Goal: Go to known website: Access a specific website the user already knows

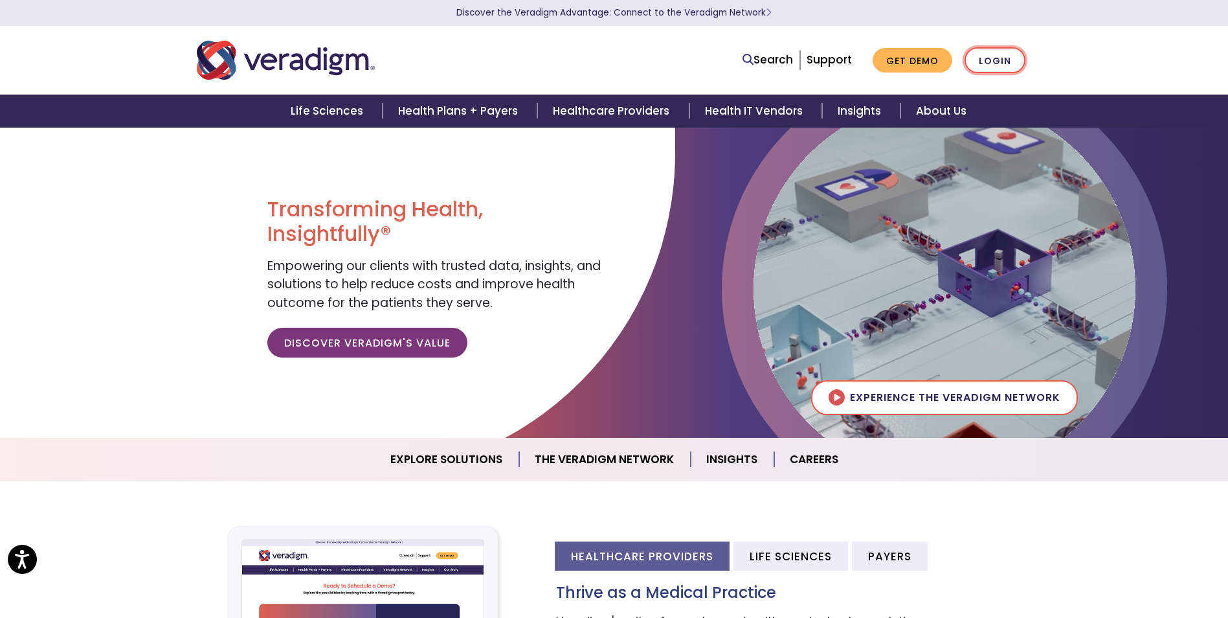
click at [988, 63] on link "Login" at bounding box center [995, 60] width 61 height 27
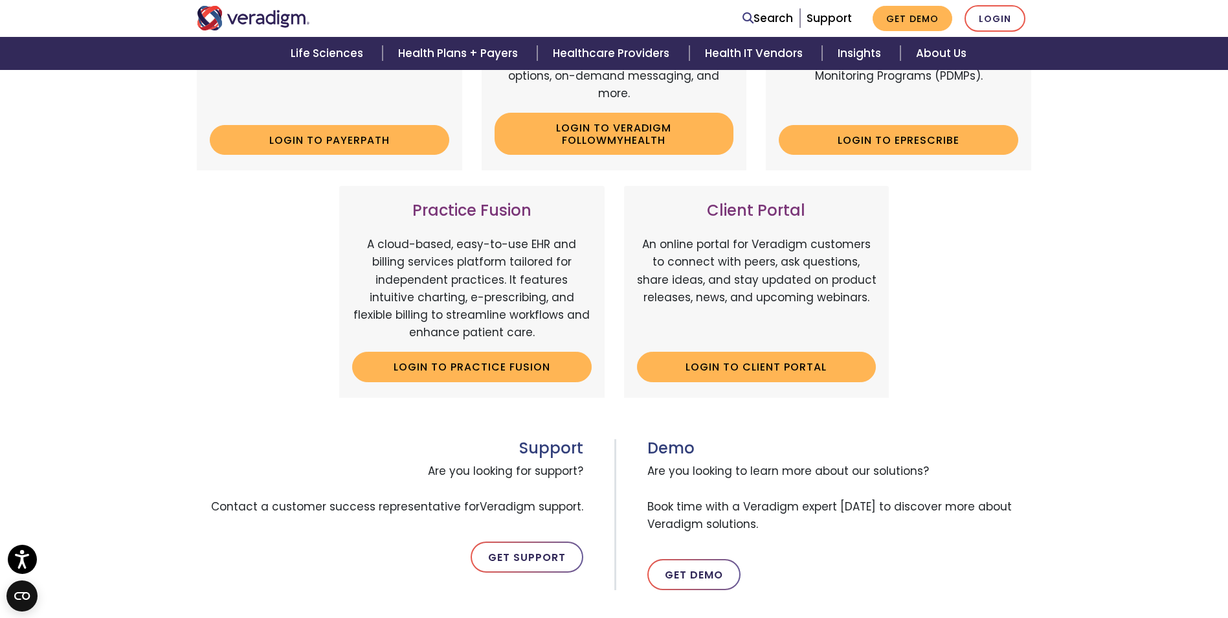
scroll to position [339, 0]
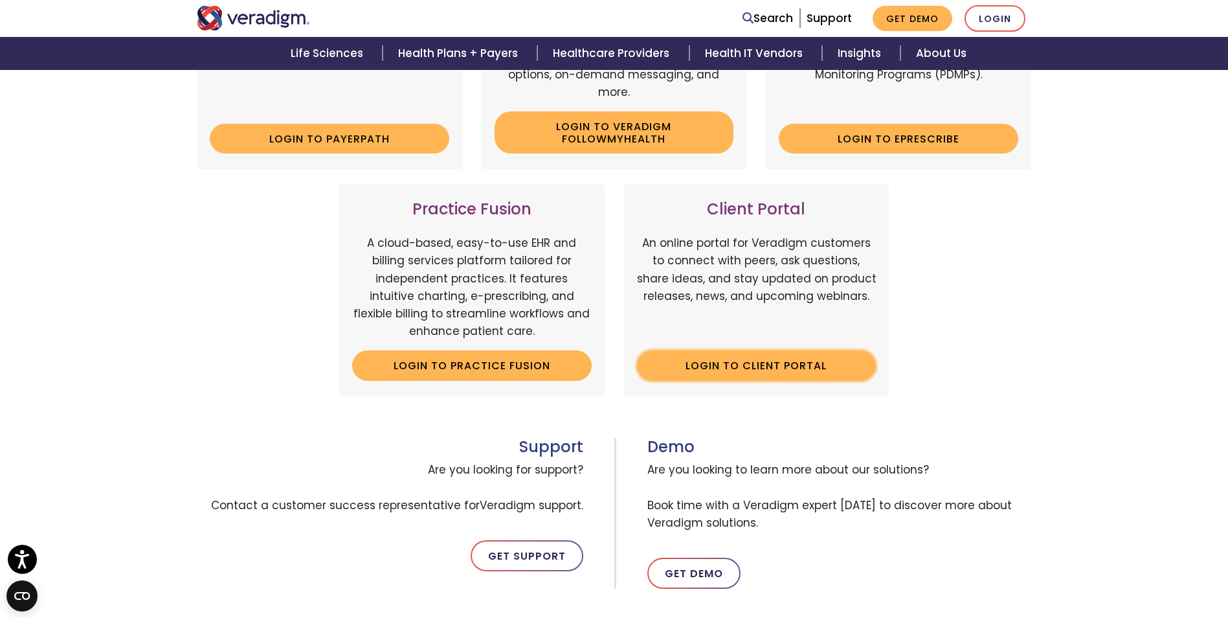
click at [745, 361] on link "Login to Client Portal" at bounding box center [757, 365] width 240 height 30
click at [668, 359] on link "Login to Client Portal" at bounding box center [757, 365] width 240 height 30
